Goal: Navigation & Orientation: Understand site structure

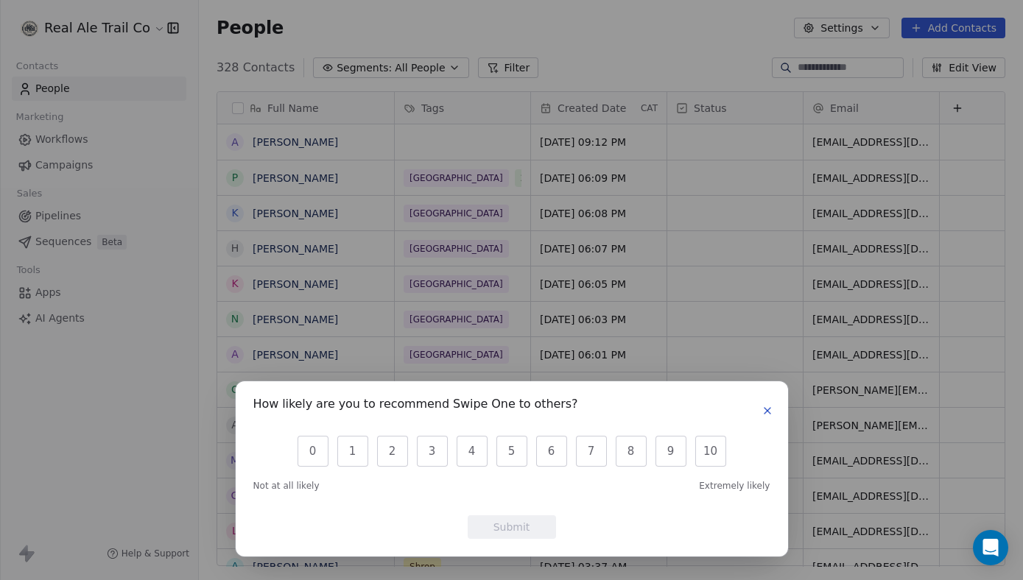
scroll to position [510, 824]
click at [769, 406] on icon "button" at bounding box center [767, 411] width 12 height 12
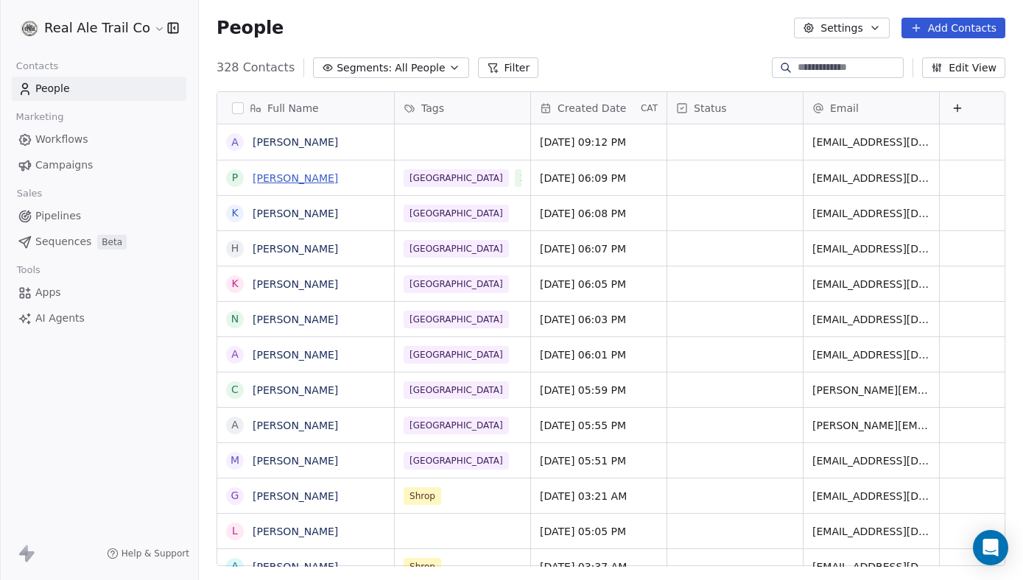
scroll to position [0, 1]
click at [42, 136] on span "Workflows" at bounding box center [61, 139] width 53 height 15
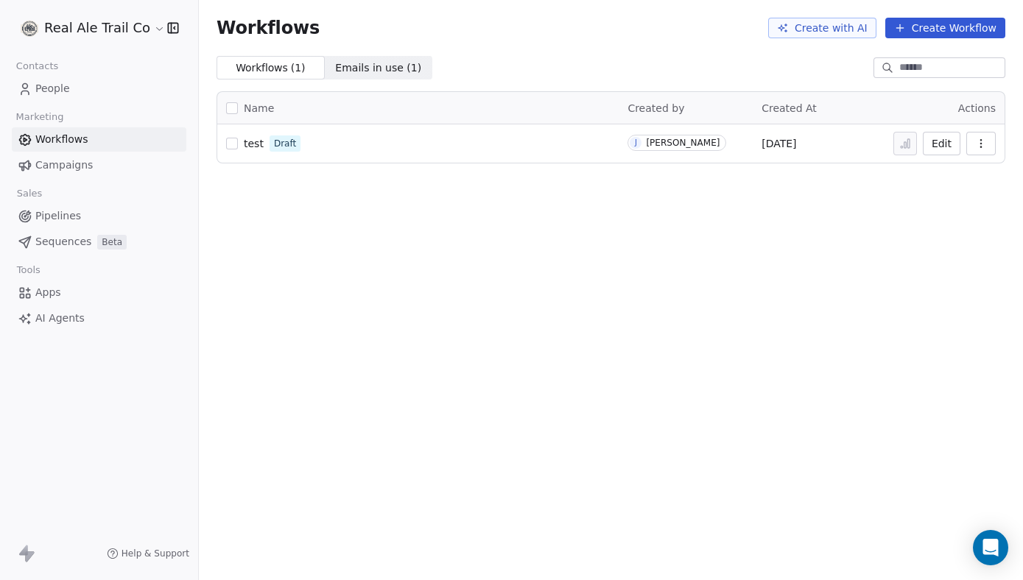
click at [68, 166] on span "Campaigns" at bounding box center [63, 165] width 57 height 15
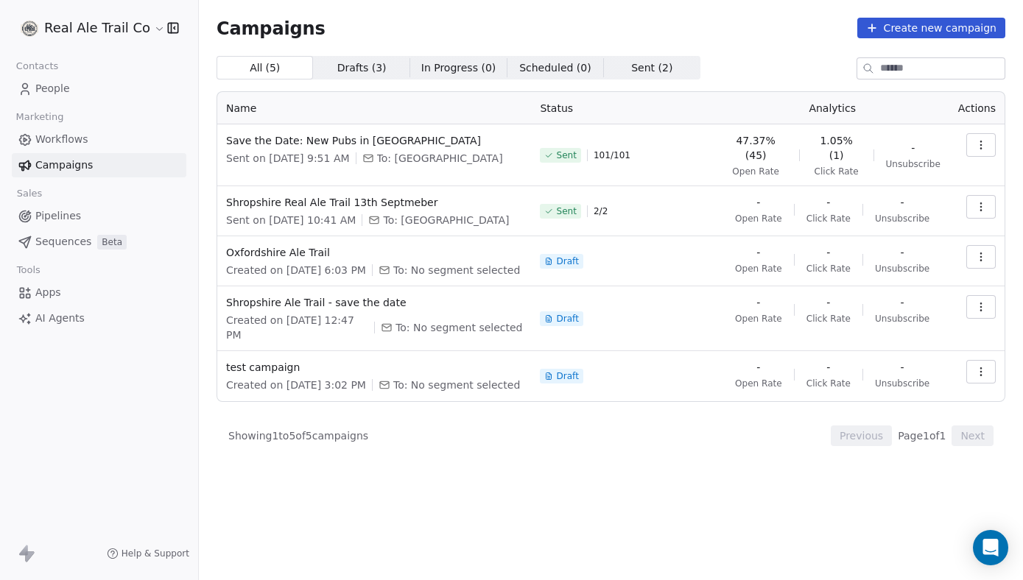
click at [61, 216] on span "Pipelines" at bounding box center [58, 215] width 46 height 15
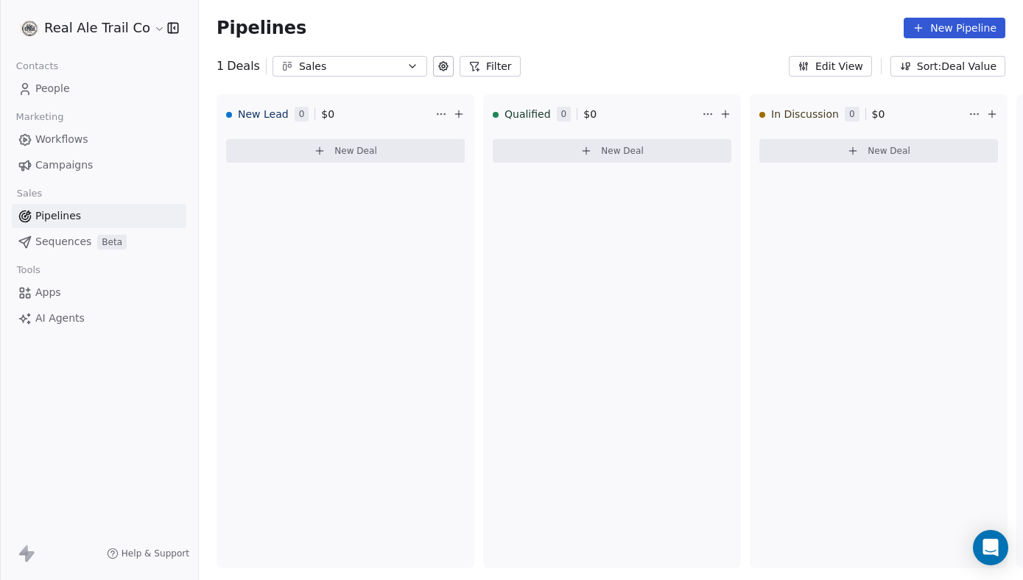
click at [69, 242] on span "Sequences" at bounding box center [63, 241] width 56 height 15
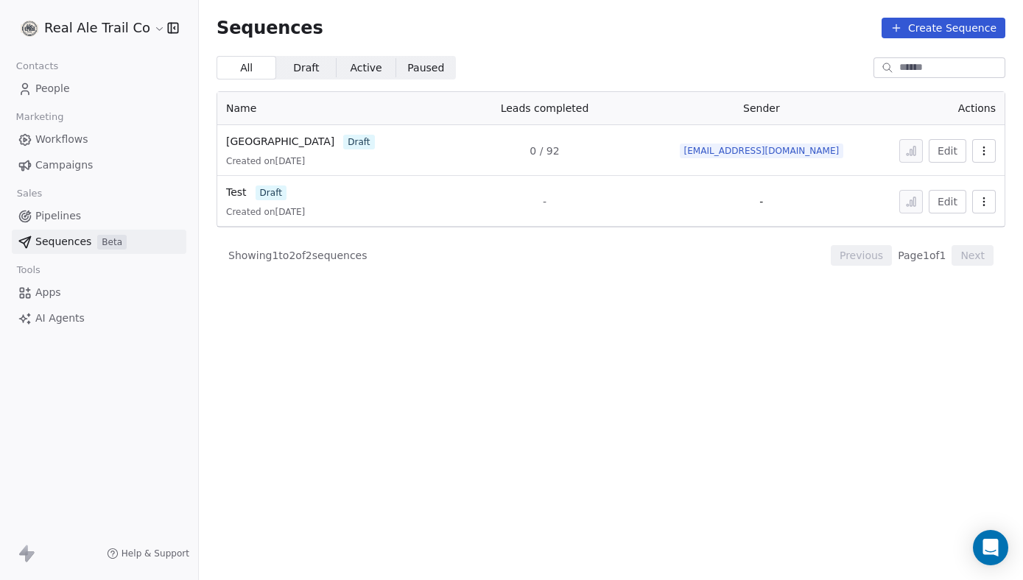
click at [365, 68] on span "Active" at bounding box center [366, 67] width 32 height 15
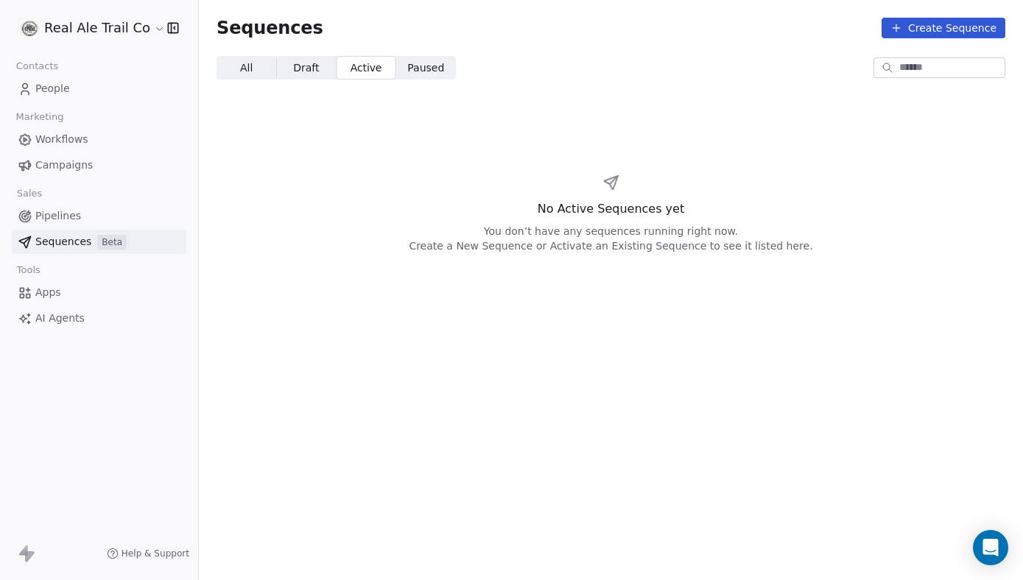
click at [50, 143] on span "Workflows" at bounding box center [61, 139] width 53 height 15
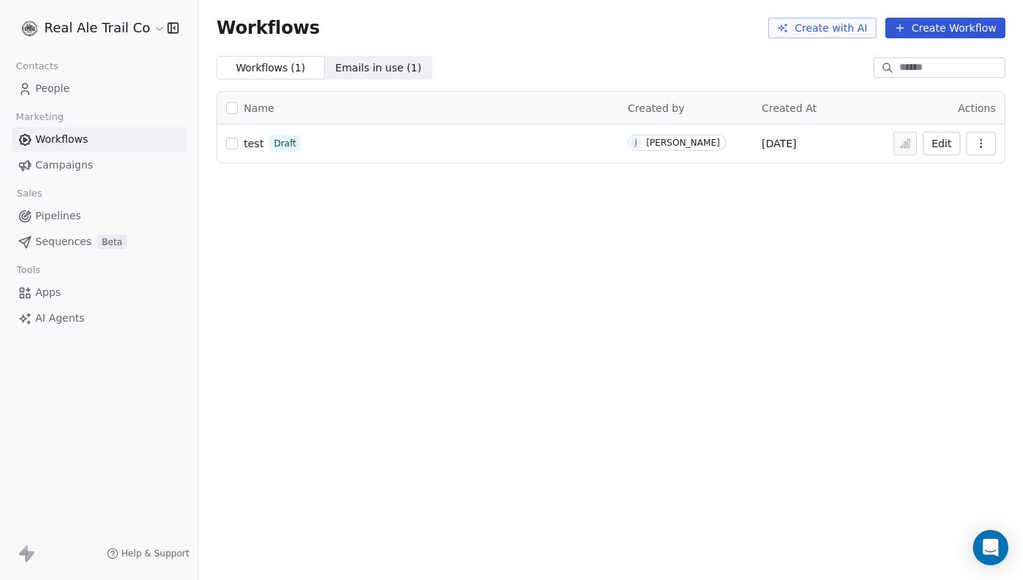
click at [49, 89] on span "People" at bounding box center [52, 88] width 35 height 15
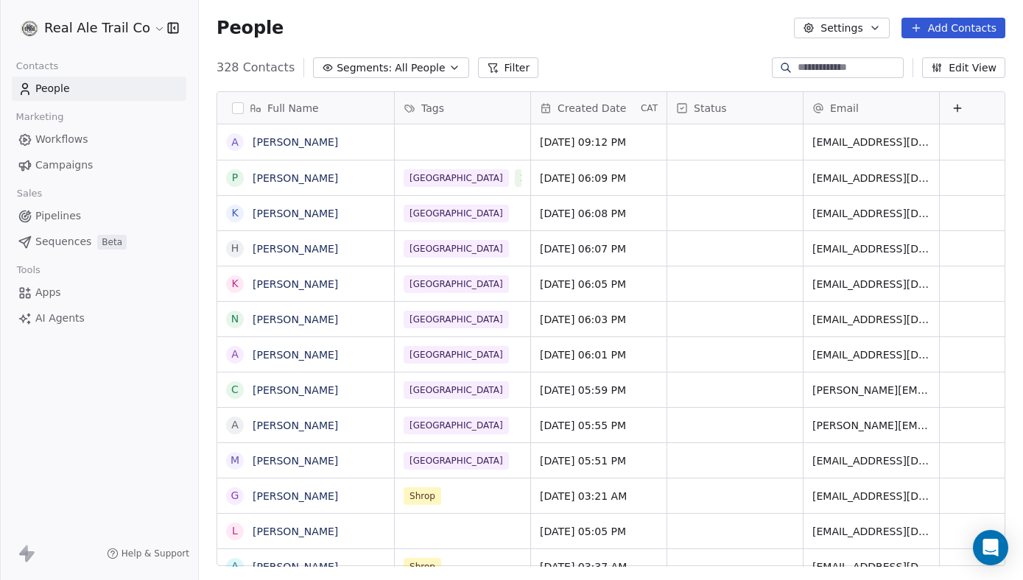
click at [54, 140] on span "Workflows" at bounding box center [61, 139] width 53 height 15
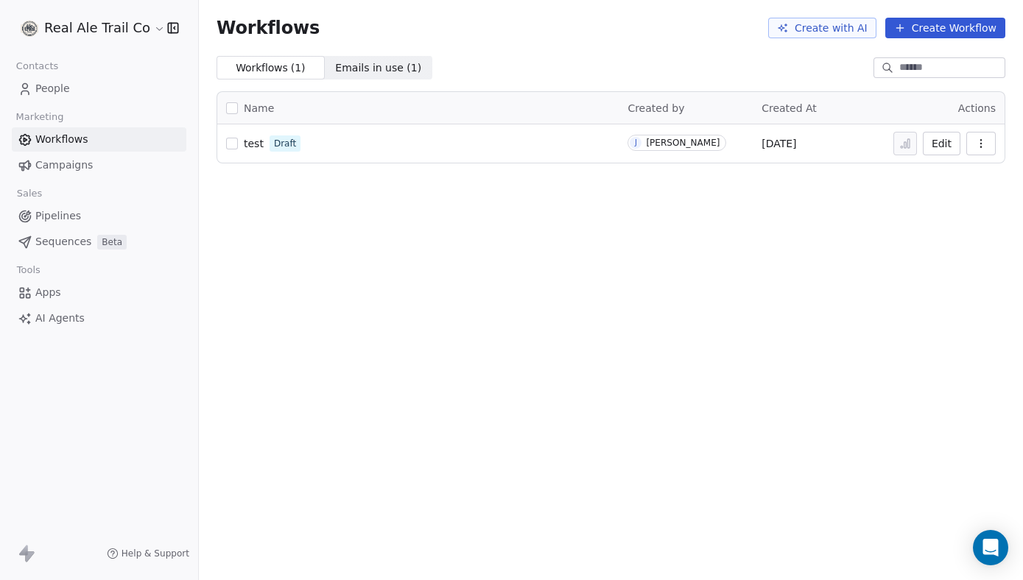
click at [51, 26] on html "Real Ale Trail Co Contacts People Marketing Workflows Campaigns Sales Pipelines…" at bounding box center [511, 290] width 1023 height 580
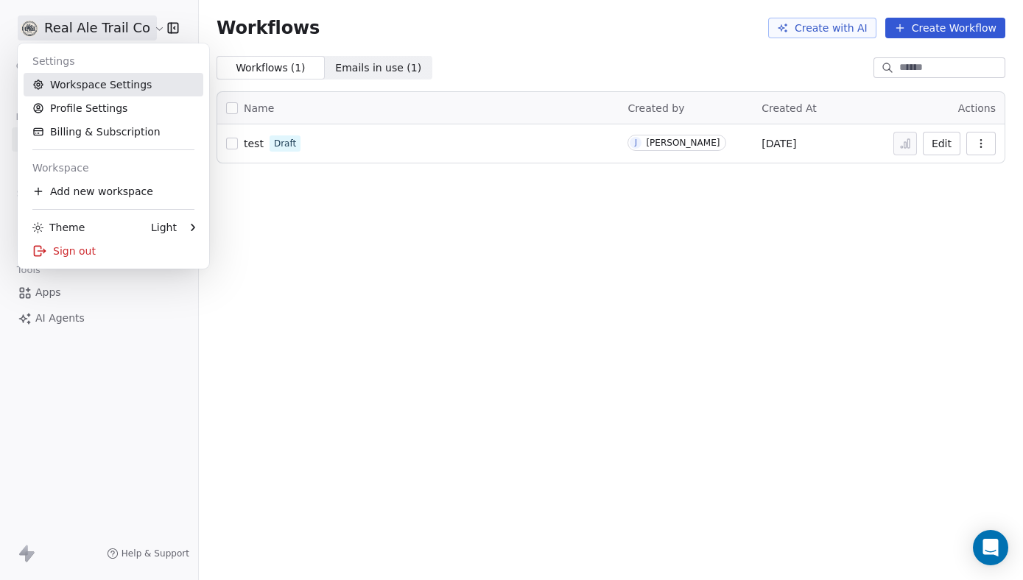
click at [56, 84] on link "Workspace Settings" at bounding box center [114, 85] width 180 height 24
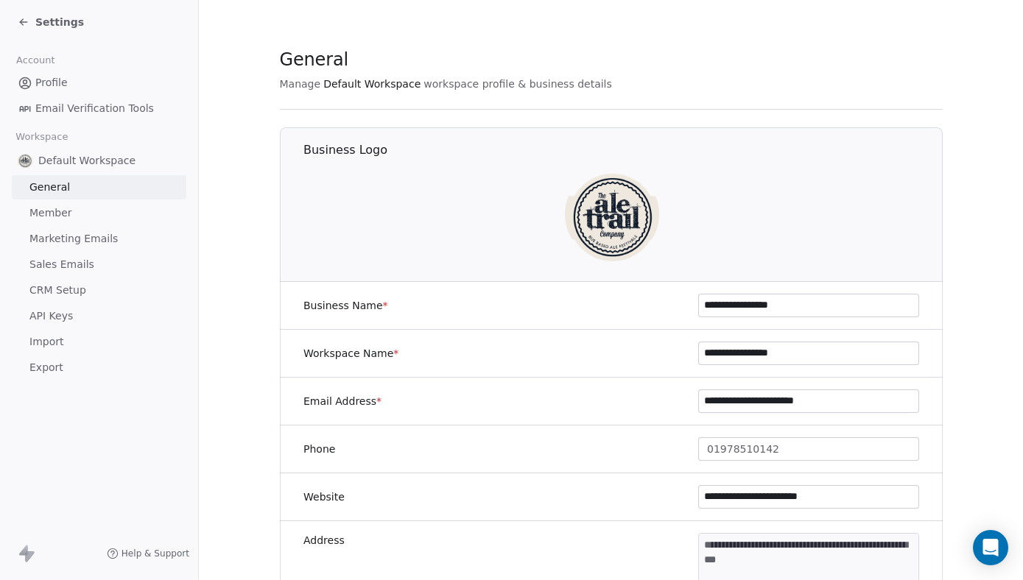
click at [51, 109] on span "Email Verification Tools" at bounding box center [94, 108] width 119 height 15
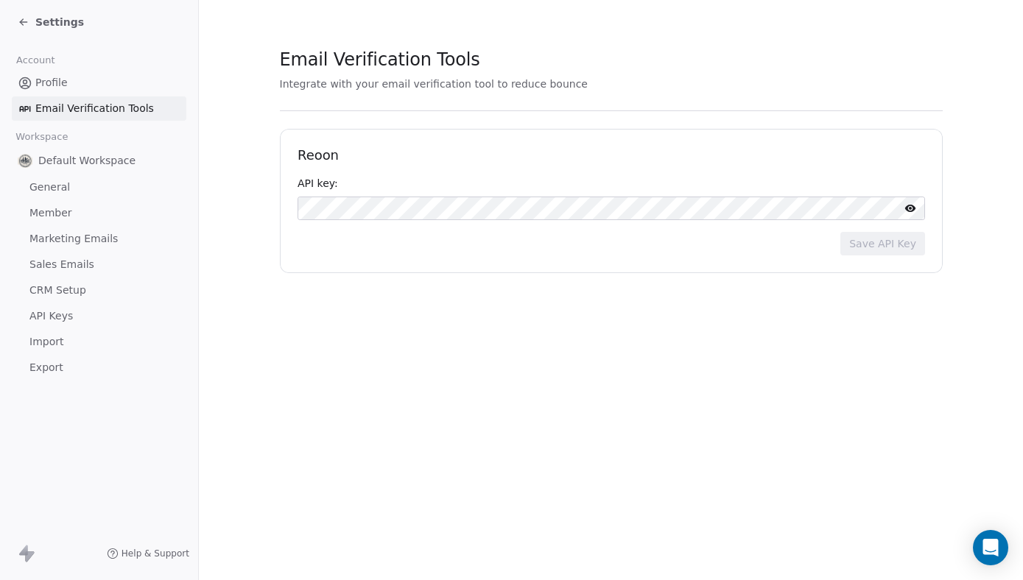
click at [48, 186] on span "General" at bounding box center [49, 187] width 40 height 15
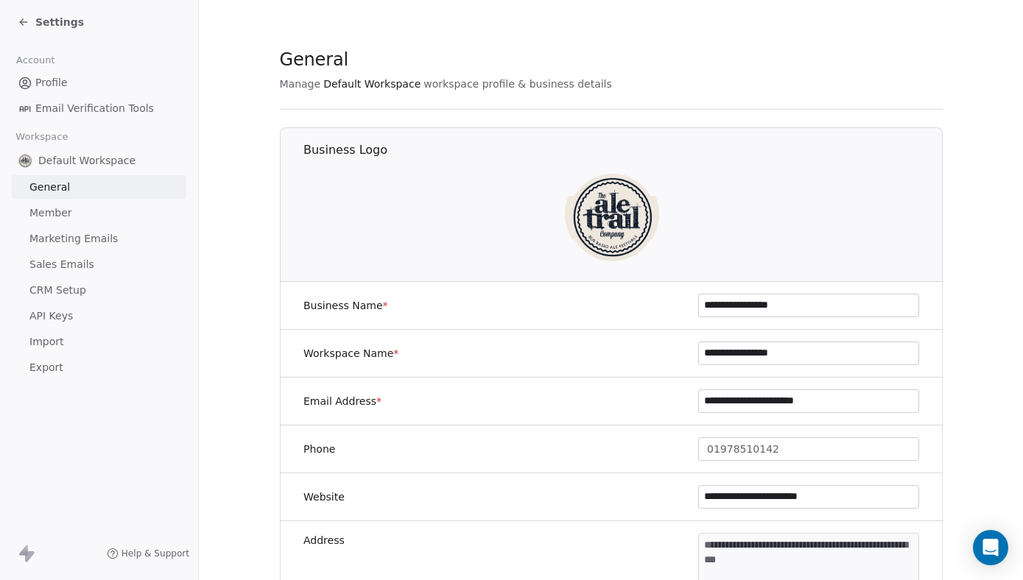
click at [44, 239] on span "Marketing Emails" at bounding box center [73, 238] width 88 height 15
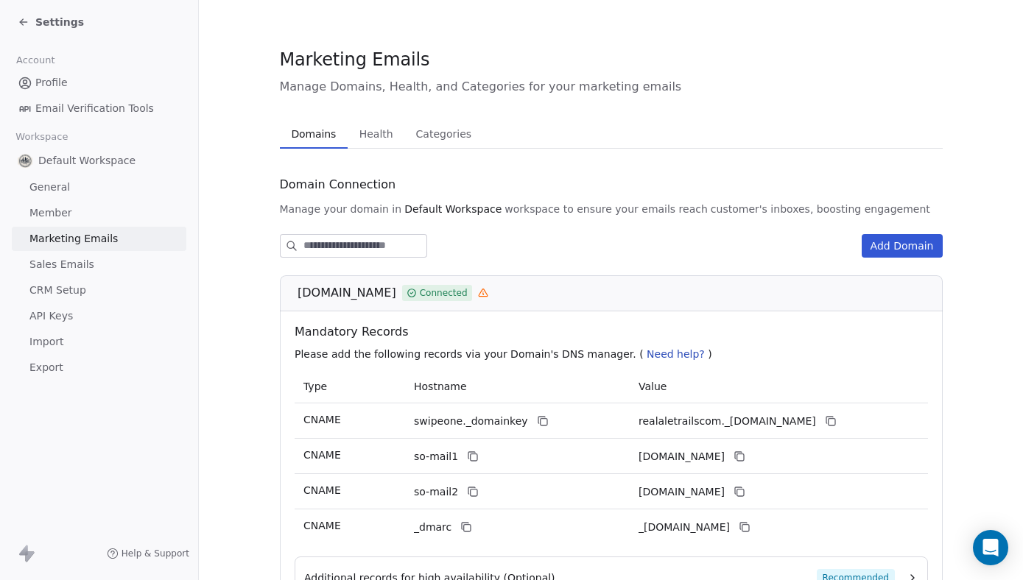
click at [377, 131] on span "Health" at bounding box center [376, 134] width 46 height 21
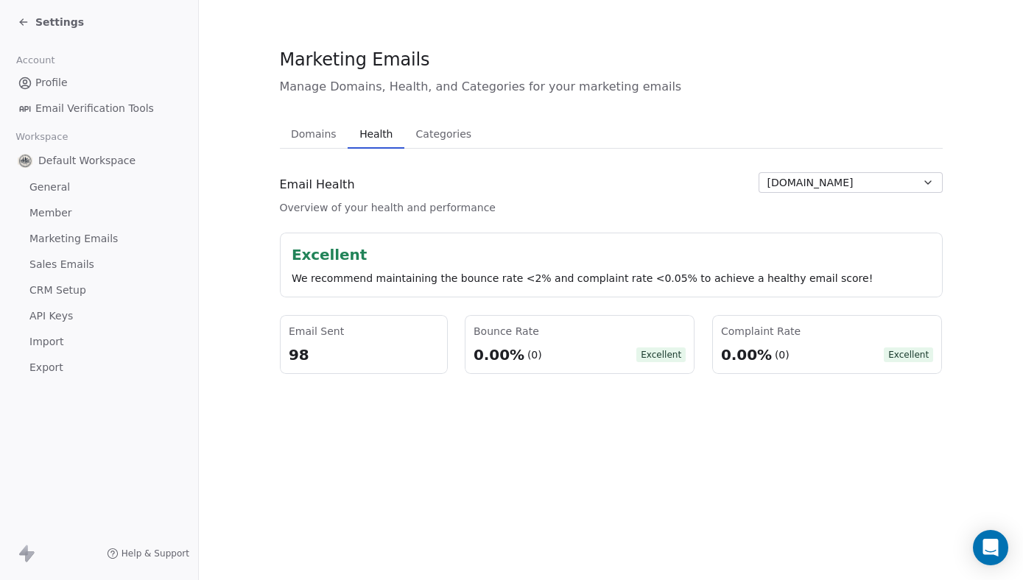
click at [429, 138] on span "Categories" at bounding box center [443, 134] width 67 height 21
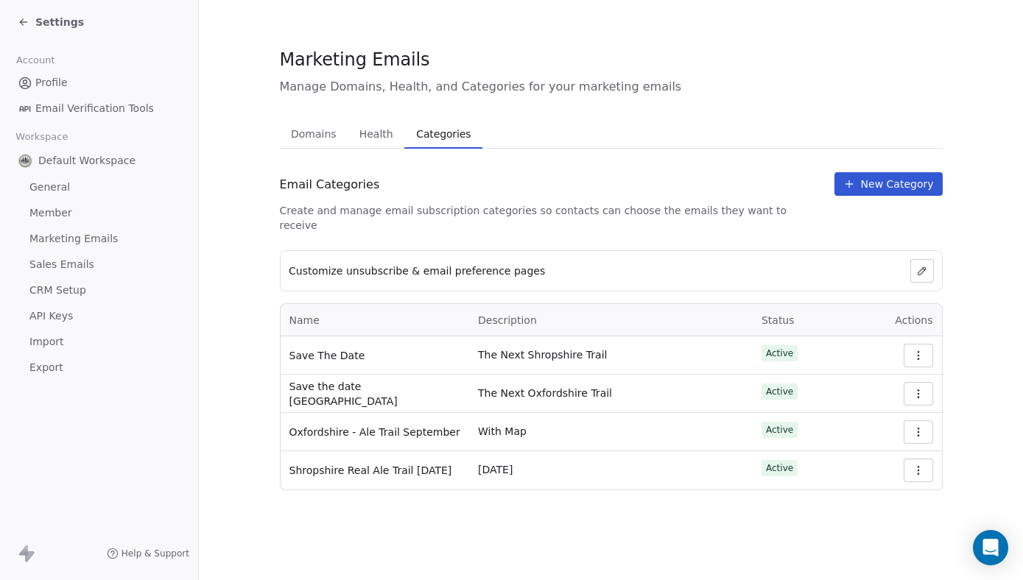
click at [47, 241] on span "Marketing Emails" at bounding box center [73, 238] width 88 height 15
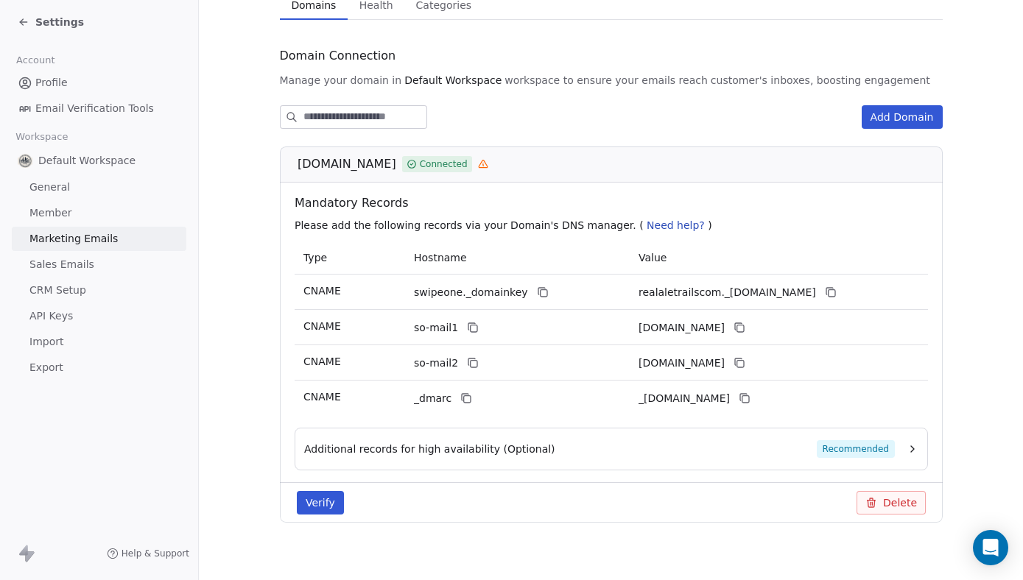
scroll to position [142, 0]
